Goal: Task Accomplishment & Management: Manage account settings

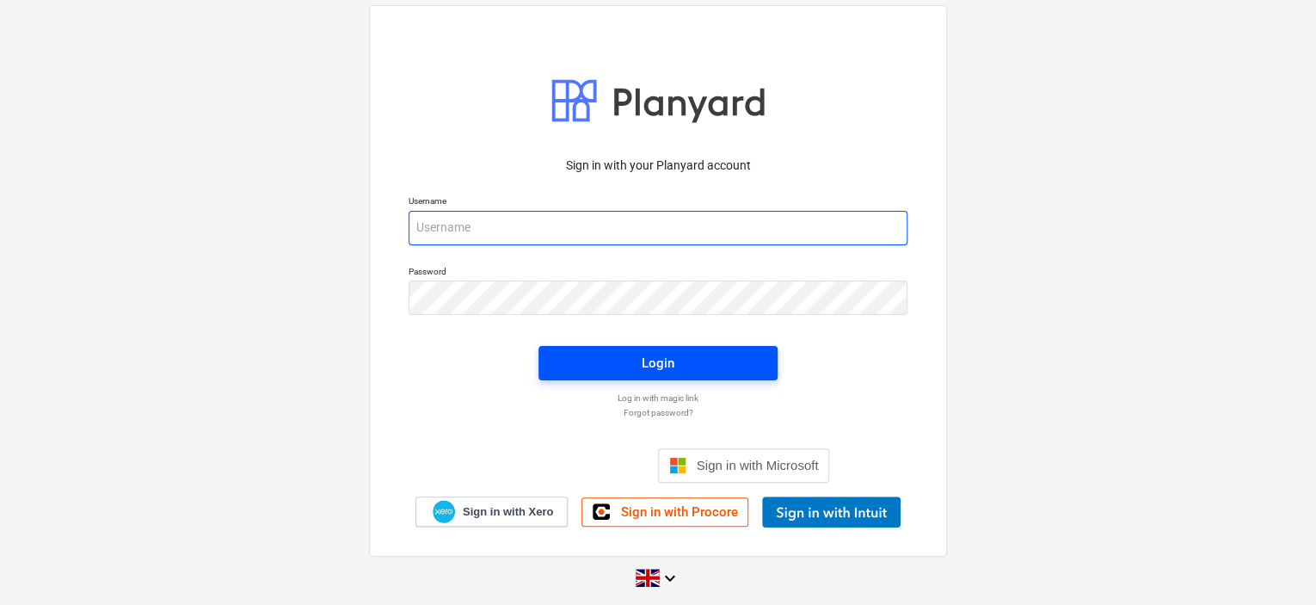
type input "[EMAIL_ADDRESS][DOMAIN_NAME]"
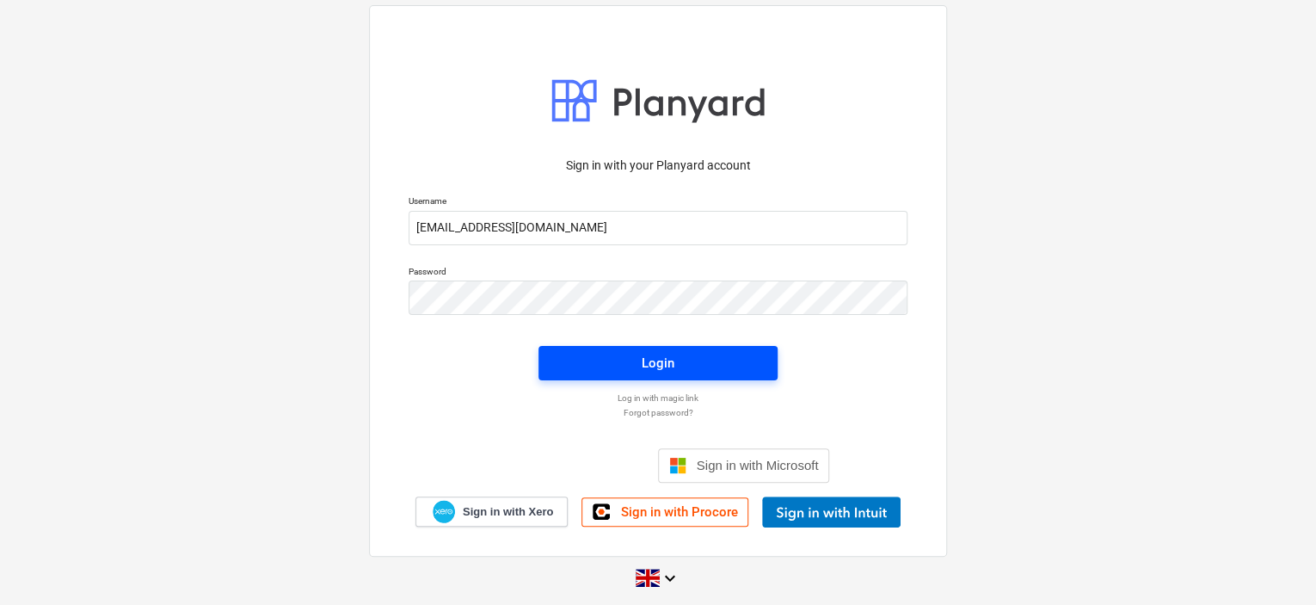
click at [644, 368] on div "Login" at bounding box center [658, 363] width 33 height 22
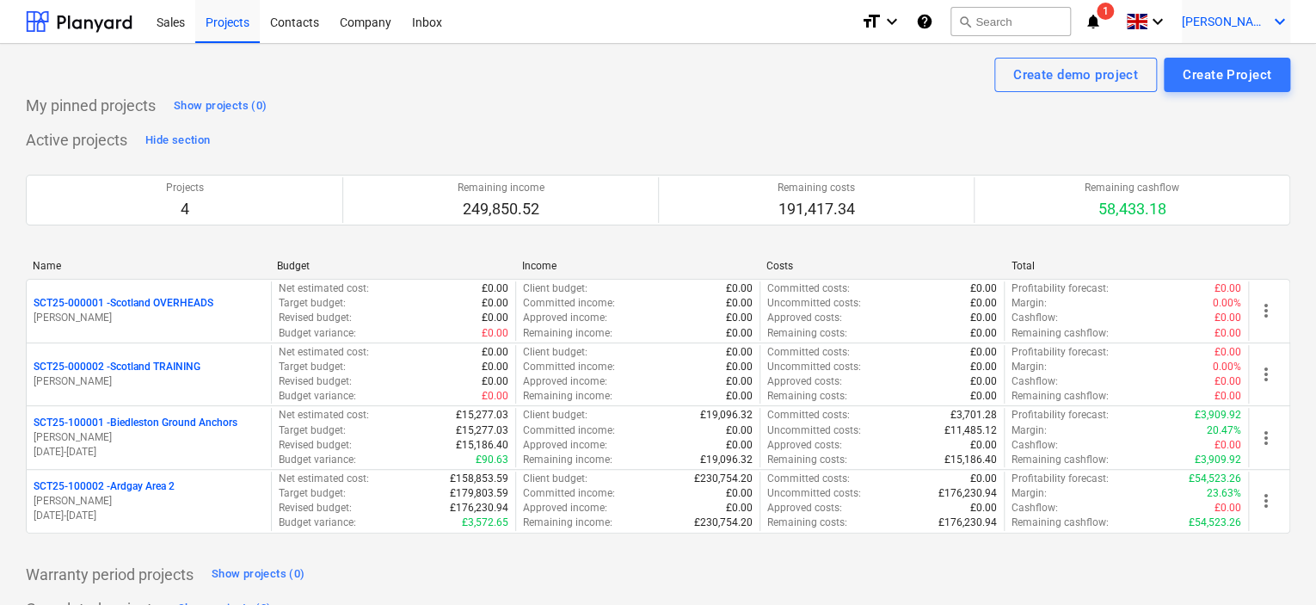
click at [1267, 20] on div "[PERSON_NAME] keyboard_arrow_down" at bounding box center [1236, 21] width 108 height 43
click at [336, 20] on div at bounding box center [658, 302] width 1316 height 605
click at [347, 21] on div "Company" at bounding box center [366, 21] width 72 height 44
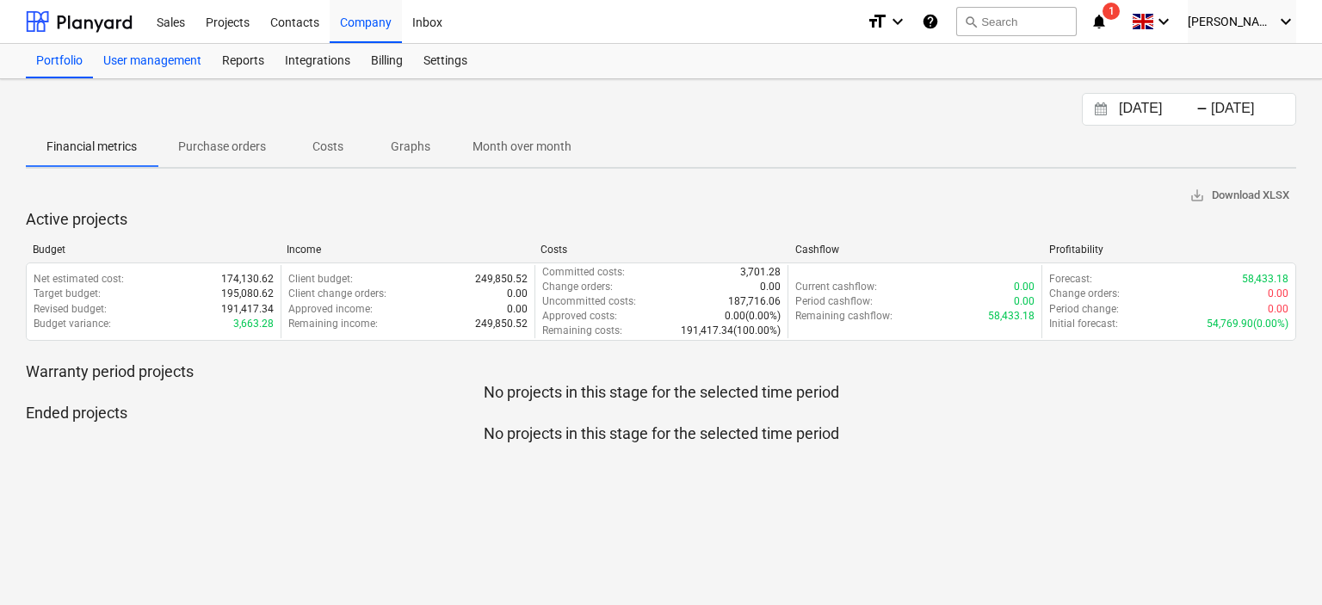
click at [189, 59] on div "User management" at bounding box center [152, 61] width 119 height 34
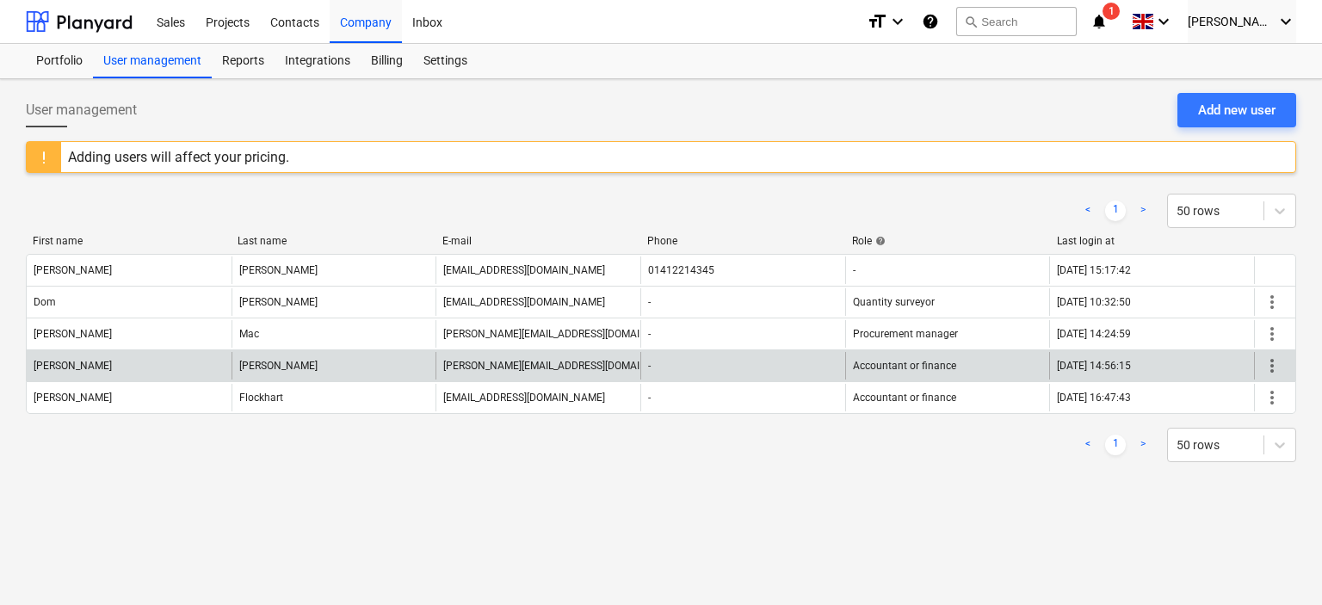
click at [1268, 373] on span "more_vert" at bounding box center [1271, 365] width 21 height 21
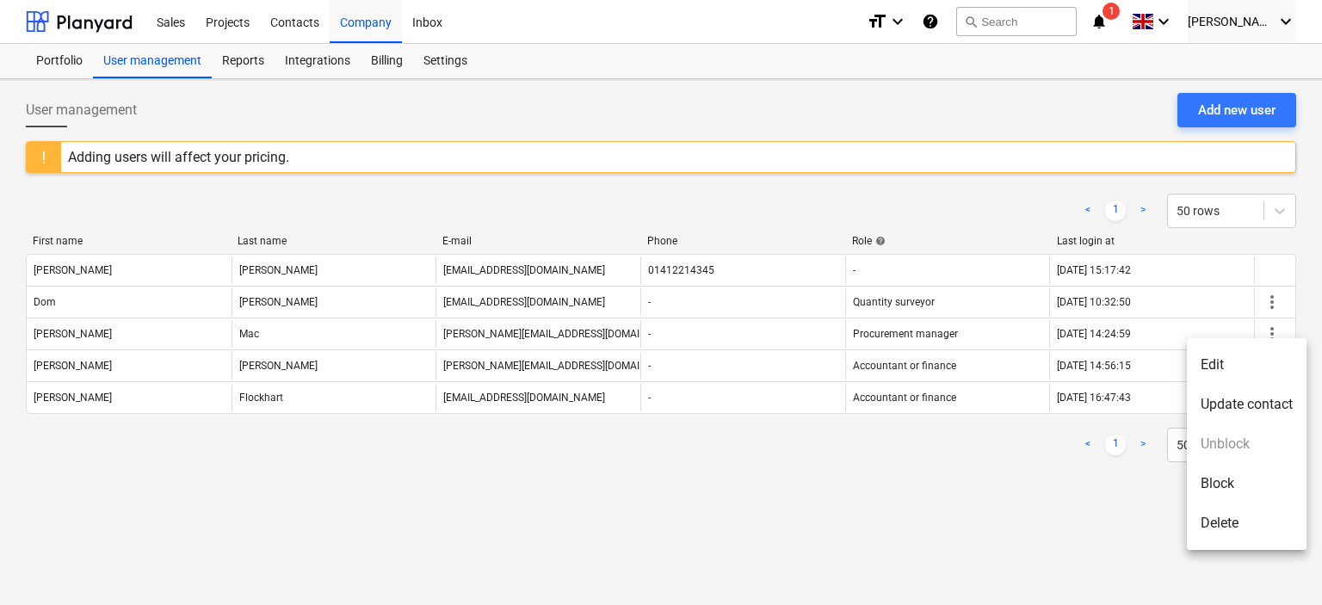
click at [1224, 374] on li "Edit" at bounding box center [1246, 365] width 120 height 40
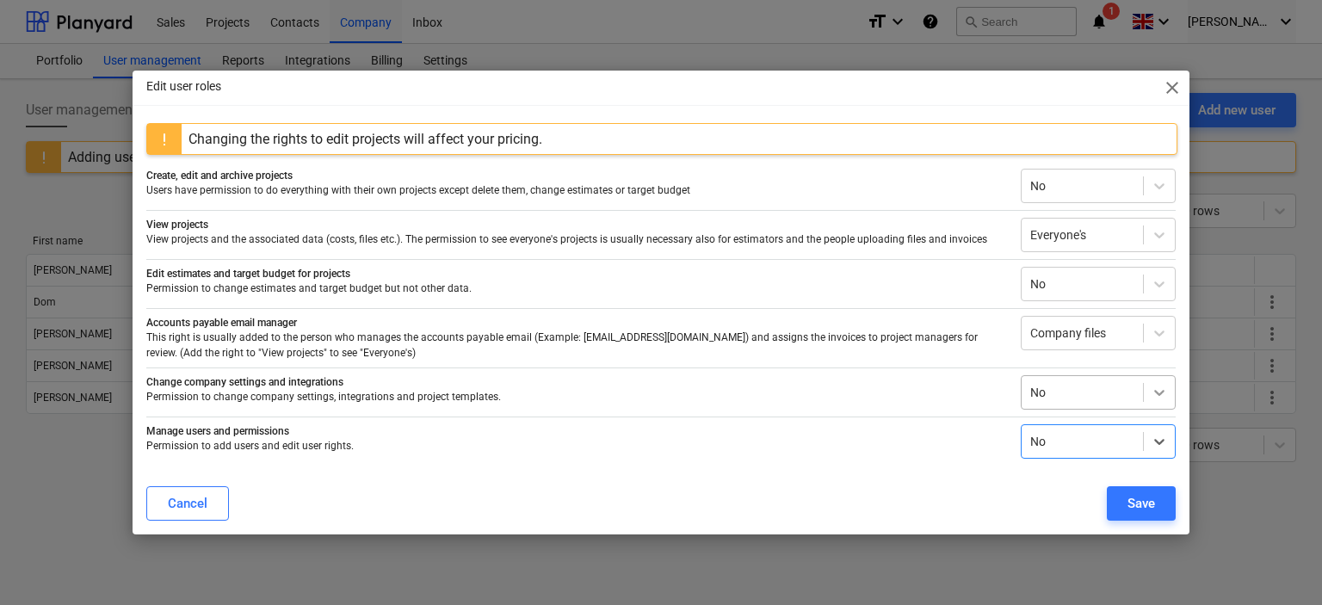
click at [1161, 396] on icon at bounding box center [1158, 392] width 17 height 17
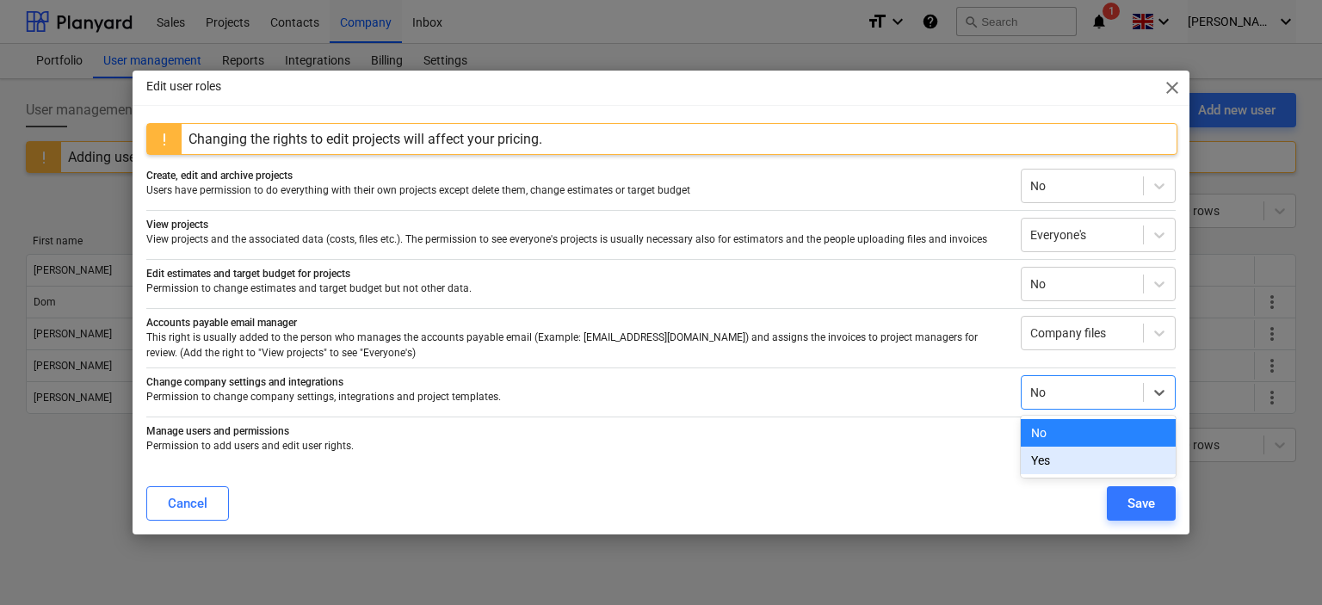
click at [1088, 464] on div "Yes" at bounding box center [1097, 461] width 155 height 28
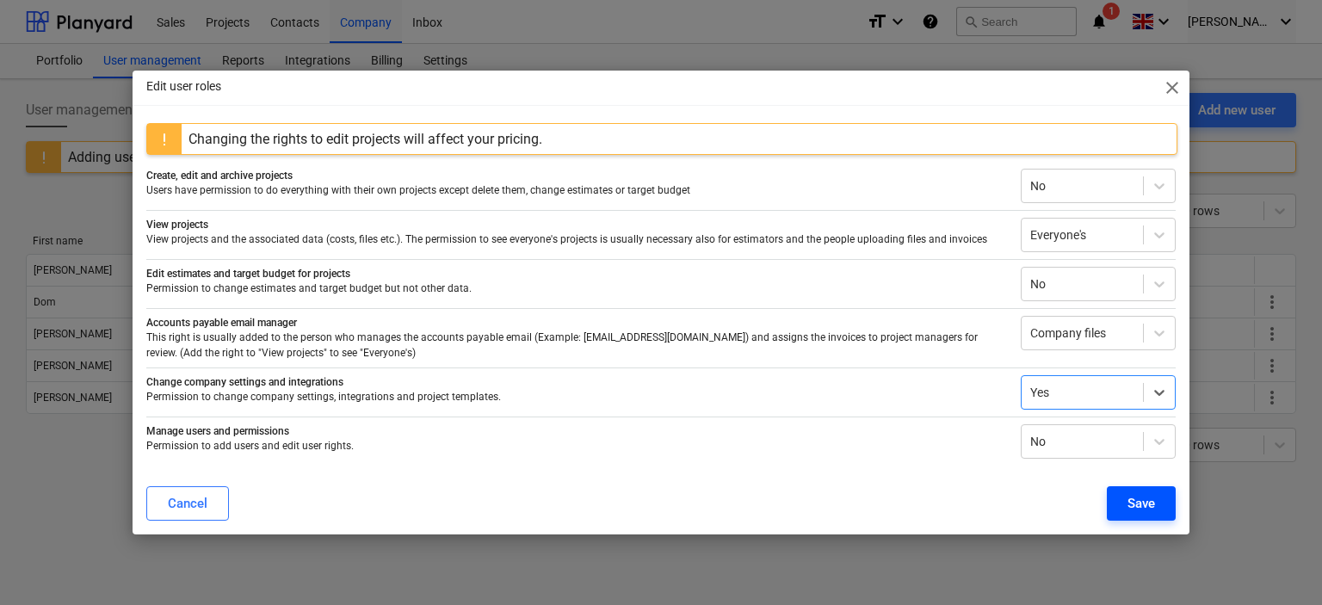
click at [1116, 489] on button "Save" at bounding box center [1140, 503] width 69 height 34
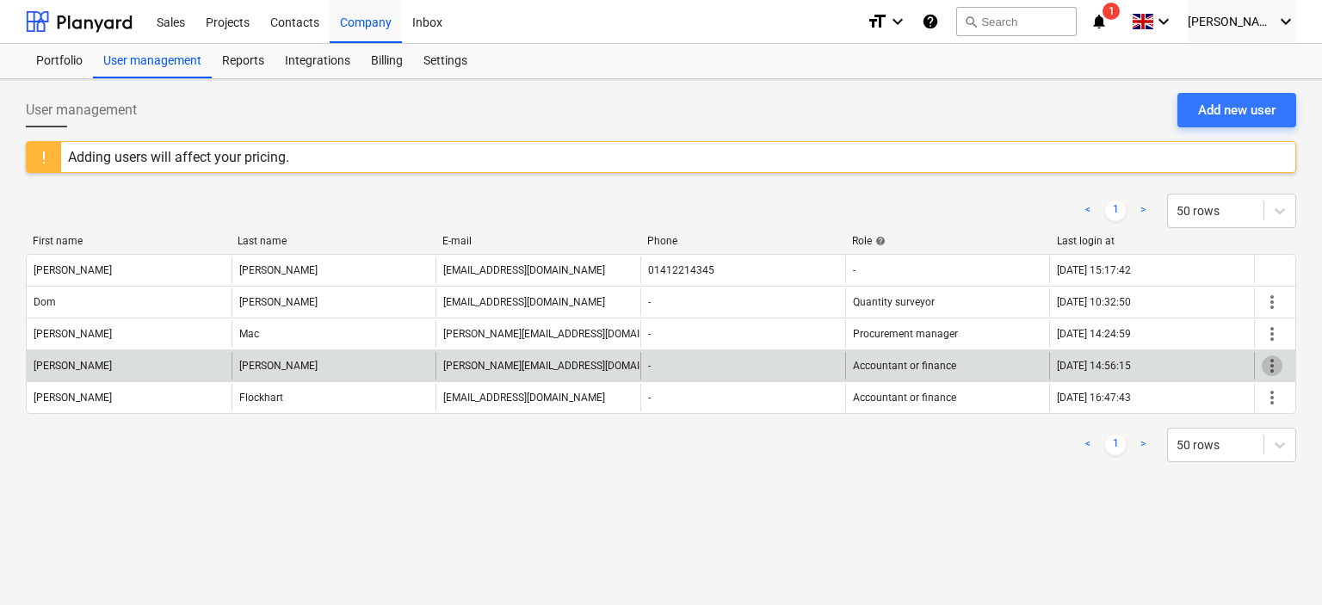
click at [1278, 363] on span "more_vert" at bounding box center [1271, 365] width 21 height 21
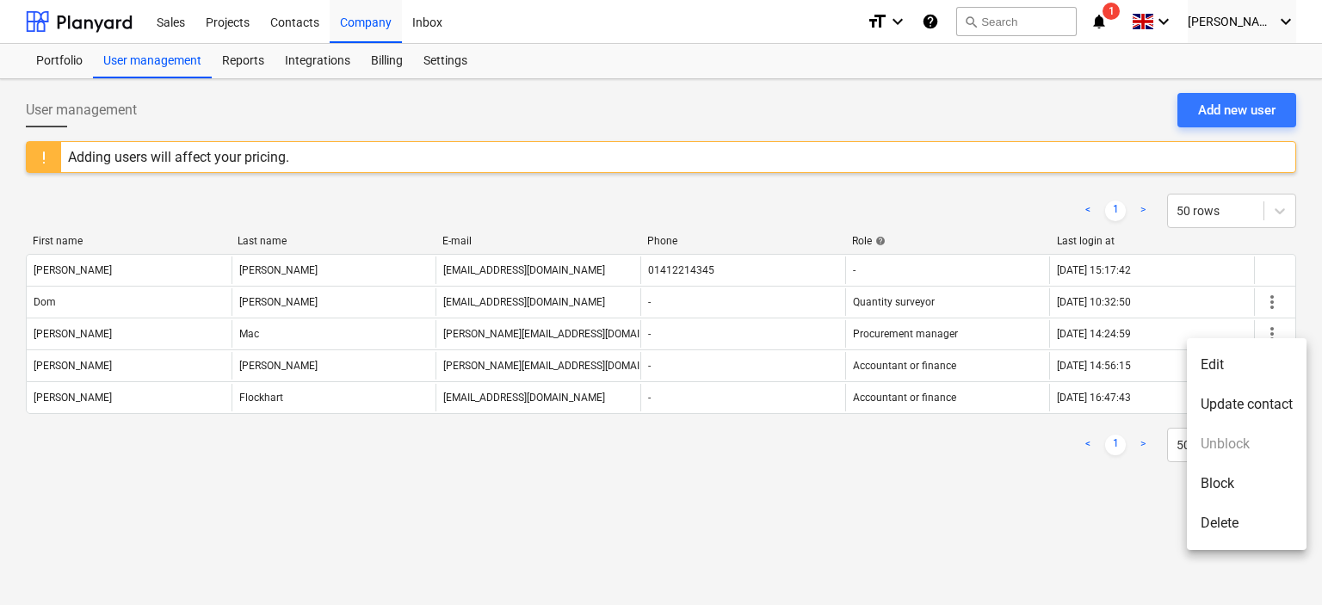
click at [1241, 370] on li "Edit" at bounding box center [1246, 365] width 120 height 40
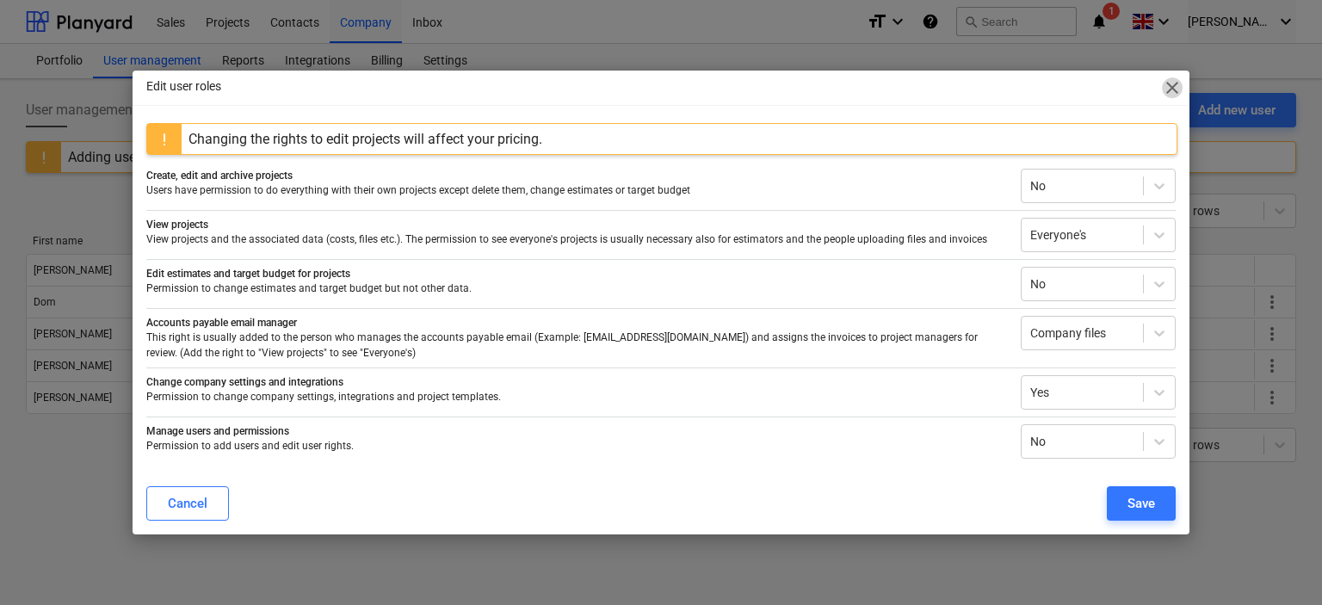
click at [1171, 90] on span "close" at bounding box center [1172, 87] width 21 height 21
